Goal: Browse casually

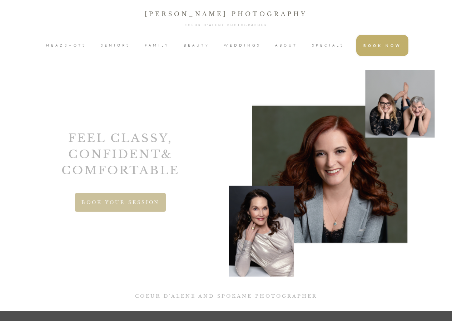
click at [139, 200] on span "BOOK YOUR SESSION" at bounding box center [121, 202] width 78 height 6
click at [335, 47] on span "SPECIALS" at bounding box center [328, 45] width 33 height 11
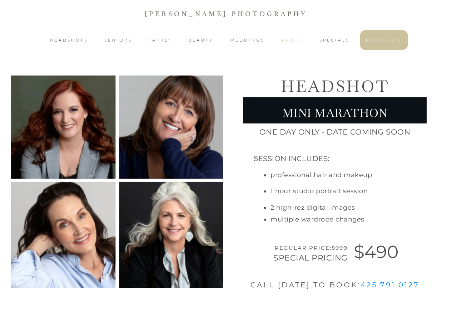
click at [289, 38] on span "ABOUT" at bounding box center [292, 40] width 22 height 9
